Goal: Information Seeking & Learning: Check status

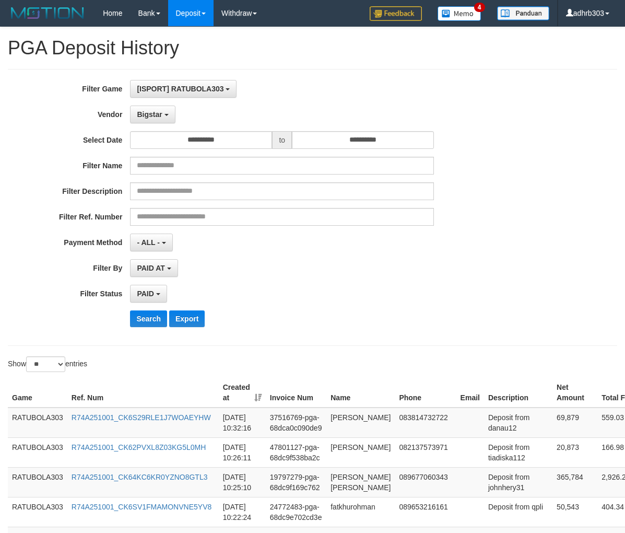
select select "**********"
select select "*"
select select "**"
click at [170, 111] on button "Bigstar" at bounding box center [152, 115] width 45 height 18
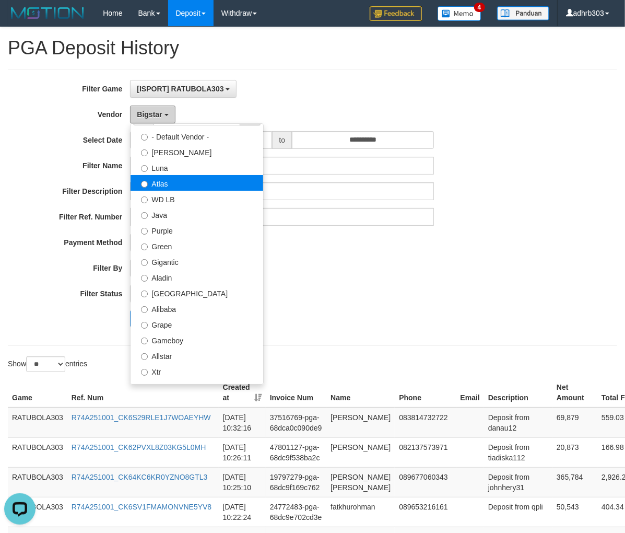
scroll to position [0, 0]
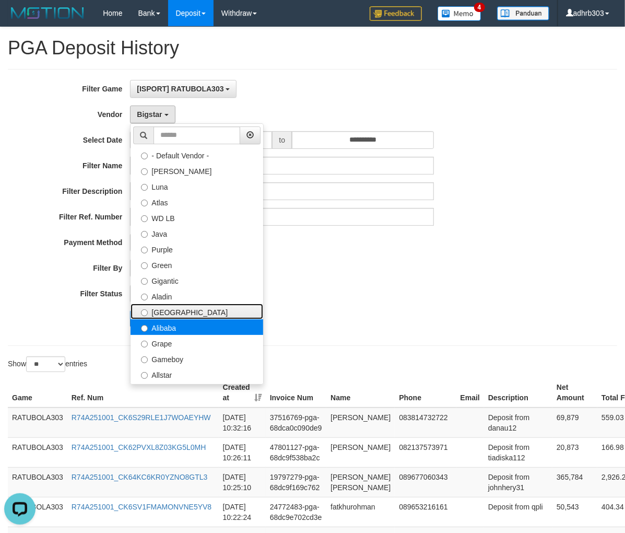
drag, startPoint x: 170, startPoint y: 313, endPoint x: 162, endPoint y: 329, distance: 17.1
click at [170, 313] on label "[GEOGRAPHIC_DATA]" at bounding box center [197, 312] width 133 height 16
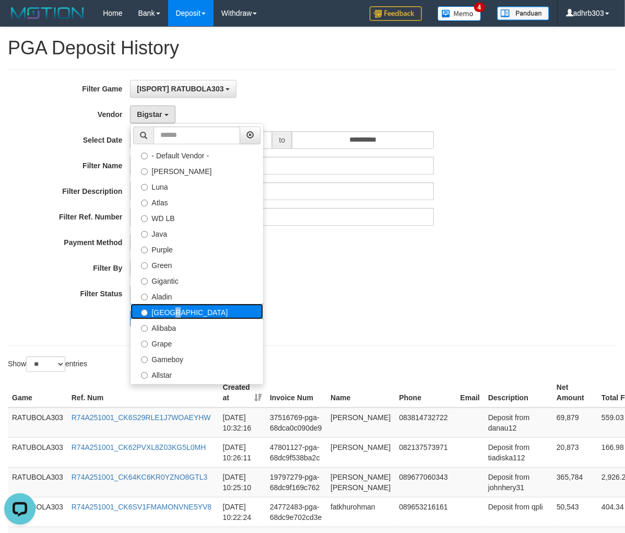
click at [197, 312] on label "[GEOGRAPHIC_DATA]" at bounding box center [197, 312] width 133 height 16
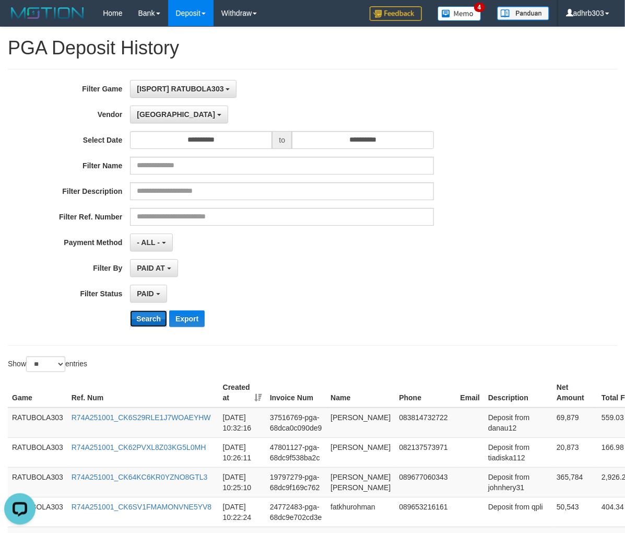
click at [161, 323] on button "Search" at bounding box center [148, 318] width 37 height 17
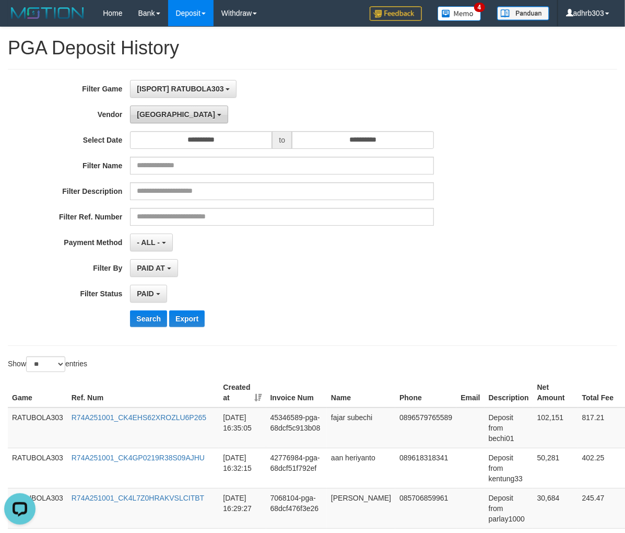
click at [150, 120] on button "[GEOGRAPHIC_DATA]" at bounding box center [179, 115] width 98 height 18
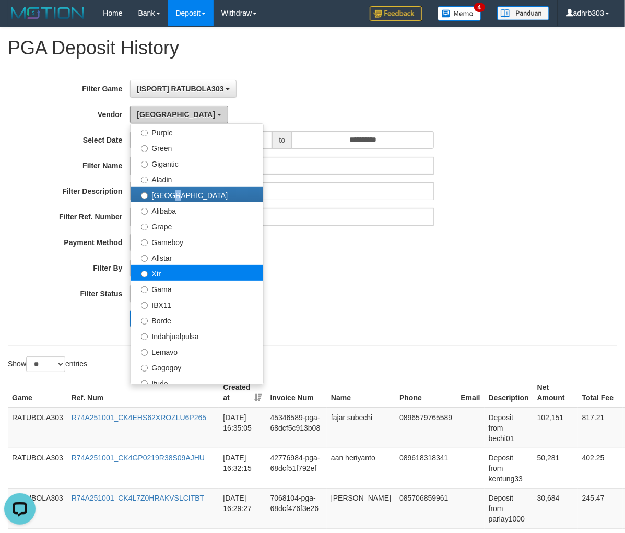
scroll to position [186, 0]
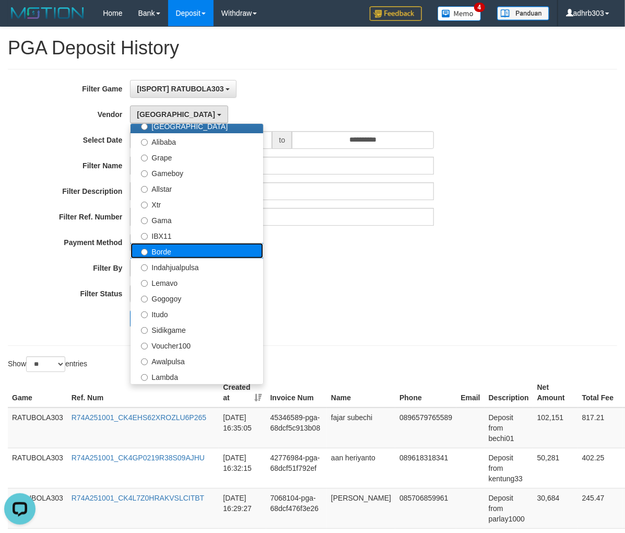
click at [191, 255] on label "Borde" at bounding box center [197, 251] width 133 height 16
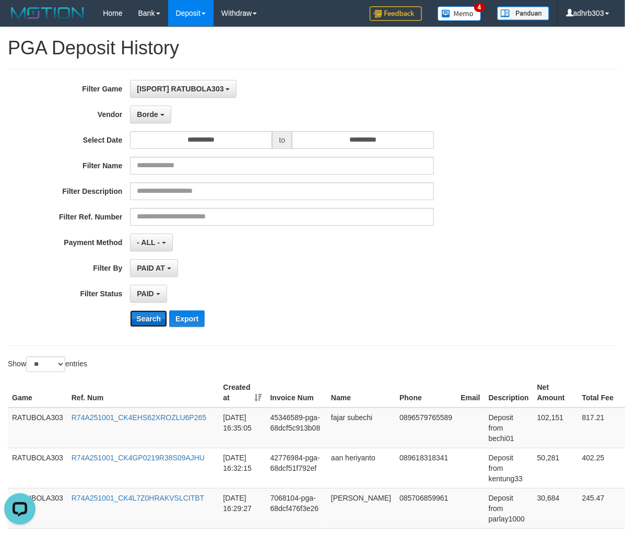
click at [151, 319] on button "Search" at bounding box center [148, 318] width 37 height 17
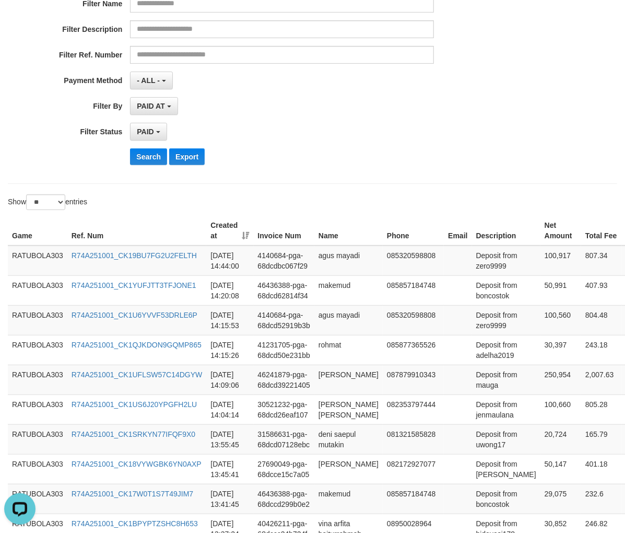
scroll to position [0, 0]
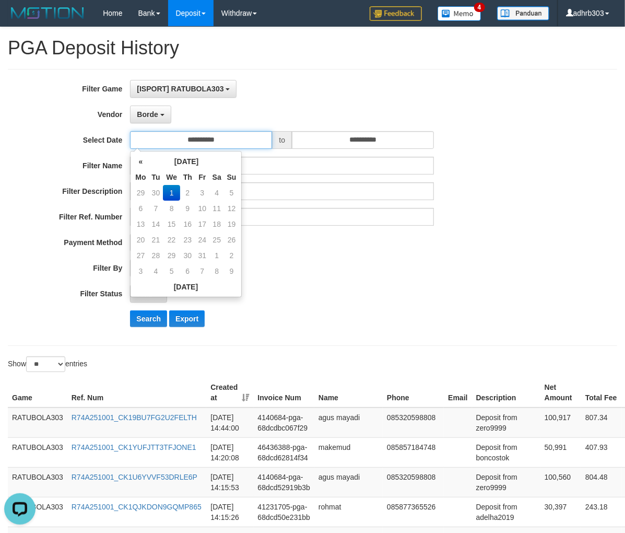
click at [204, 145] on input "**********" at bounding box center [201, 140] width 142 height 18
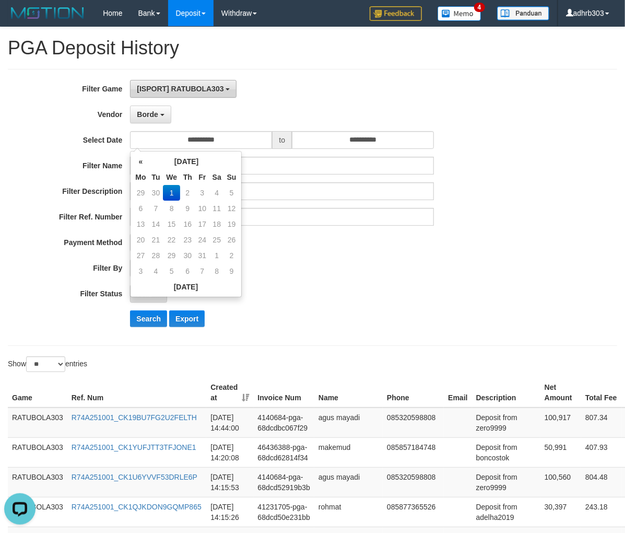
click at [189, 86] on span "[ISPORT] RATUBOLA303" at bounding box center [180, 89] width 87 height 8
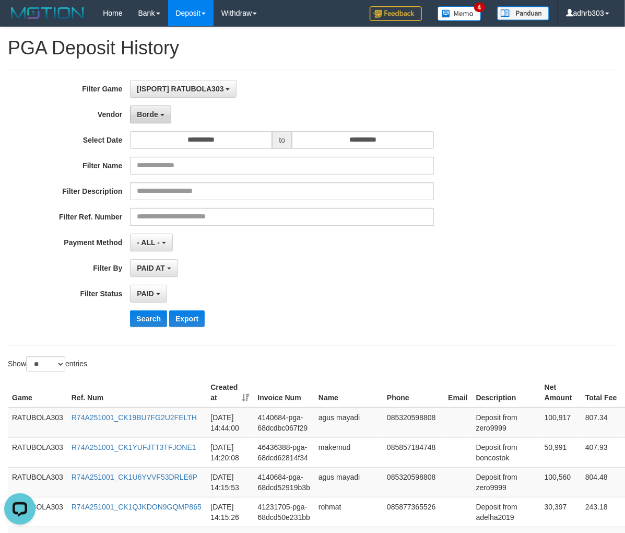
click at [157, 120] on button "Borde" at bounding box center [150, 115] width 41 height 18
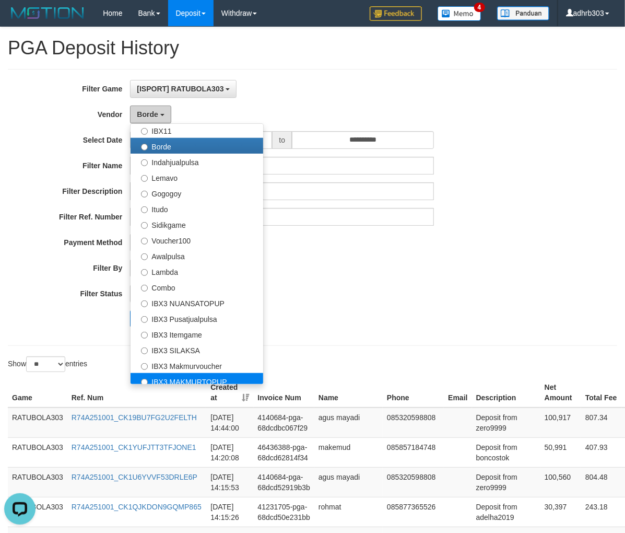
scroll to position [391, 0]
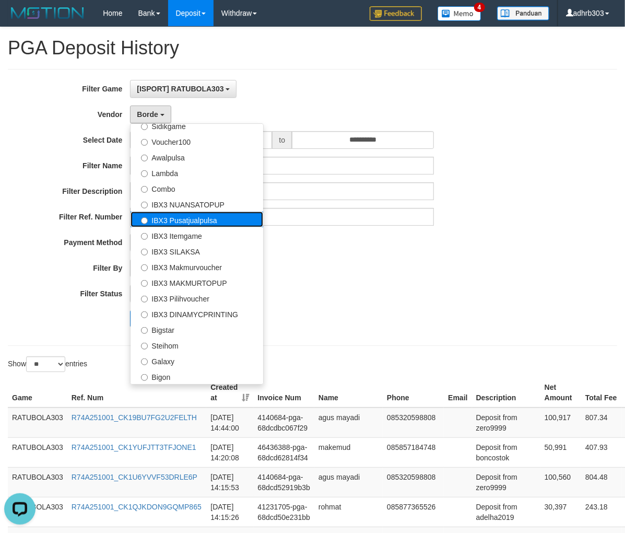
click at [189, 214] on label "IBX3 Pusatjualpulsa" at bounding box center [197, 220] width 133 height 16
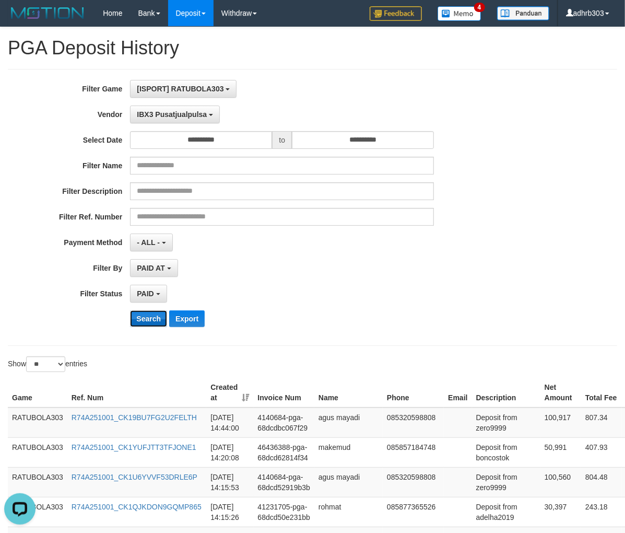
click at [147, 327] on button "Search" at bounding box center [148, 318] width 37 height 17
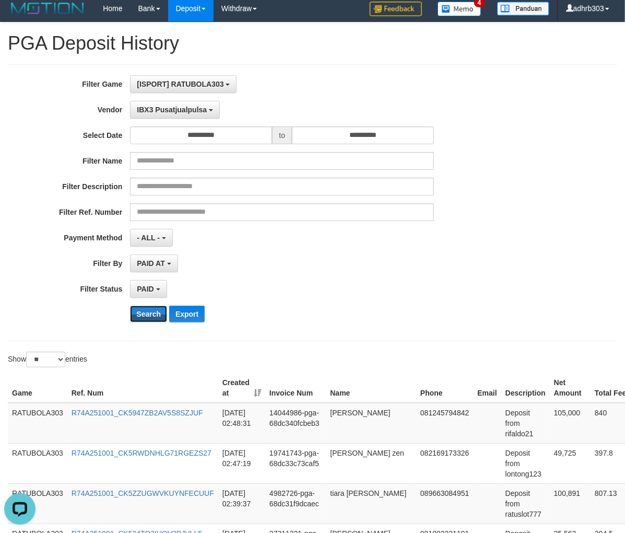
scroll to position [0, 0]
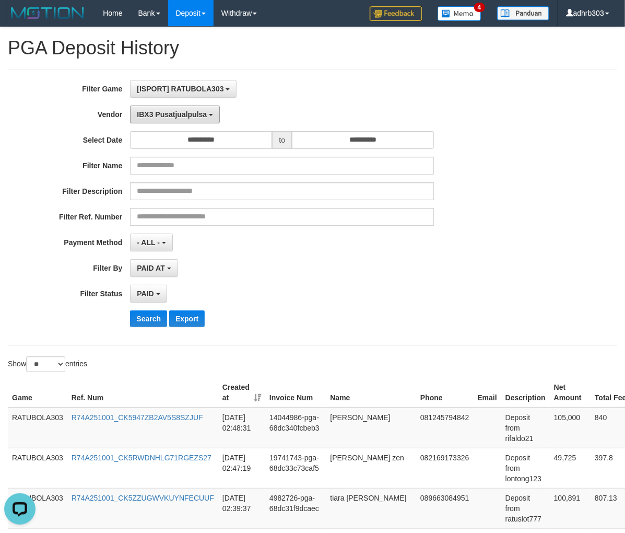
drag, startPoint x: 182, startPoint y: 116, endPoint x: 185, endPoint y: 134, distance: 18.5
click at [182, 117] on span "IBX3 Pusatjualpulsa" at bounding box center [172, 114] width 70 height 8
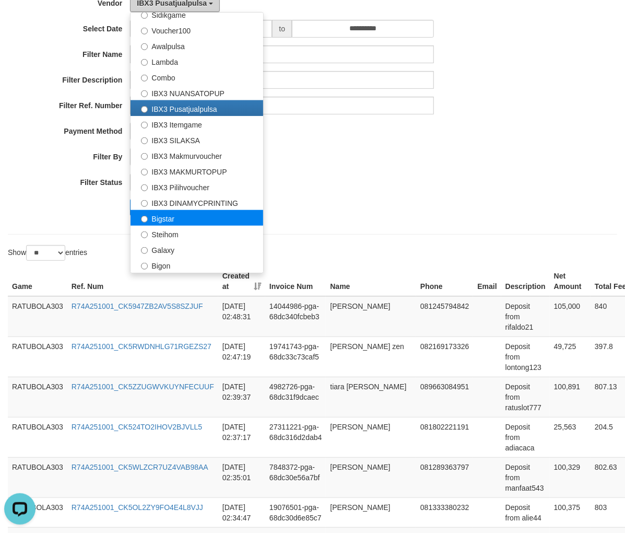
scroll to position [92, 0]
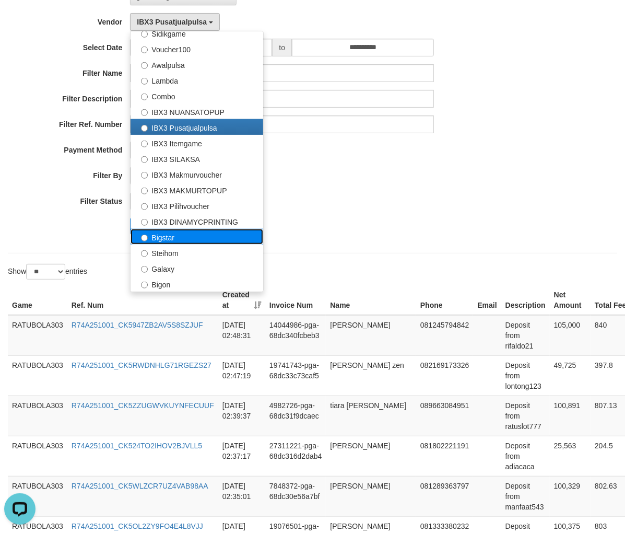
click at [192, 237] on label "Bigstar" at bounding box center [197, 237] width 133 height 16
select select "**********"
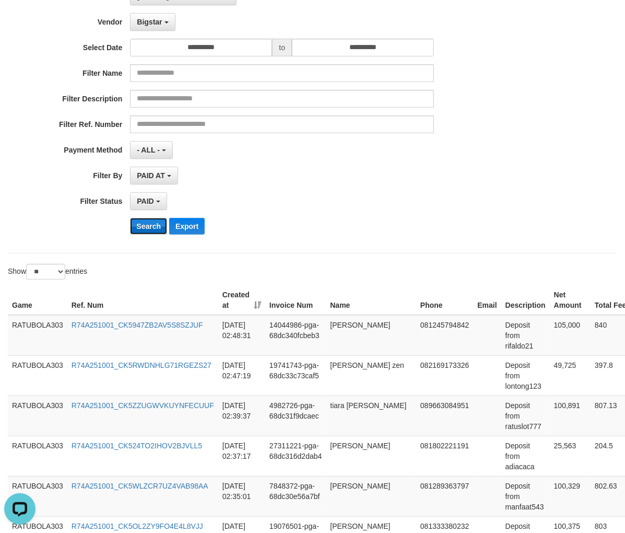
click at [150, 224] on button "Search" at bounding box center [148, 226] width 37 height 17
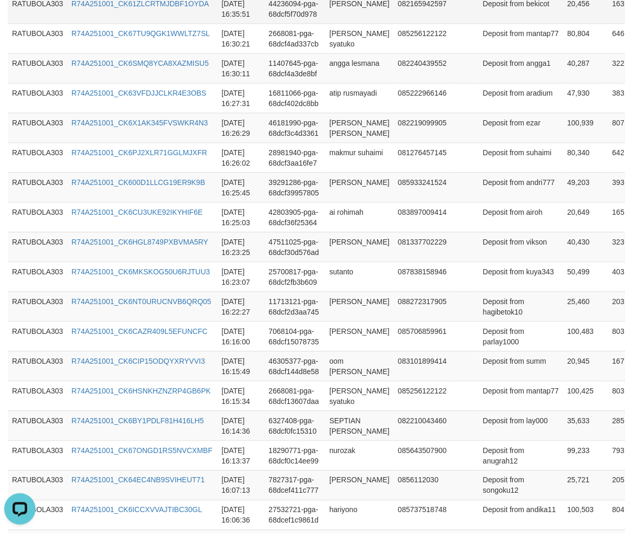
scroll to position [473, 0]
